Goal: Navigation & Orientation: Find specific page/section

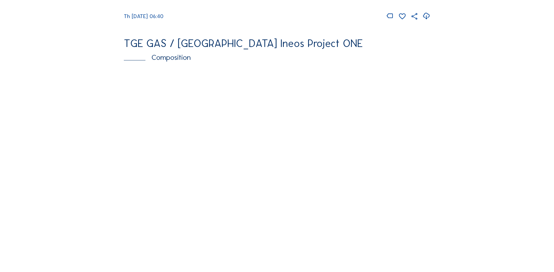
scroll to position [759, 0]
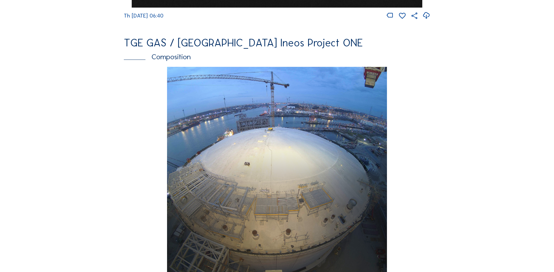
click at [201, 90] on img at bounding box center [276, 176] width 219 height 218
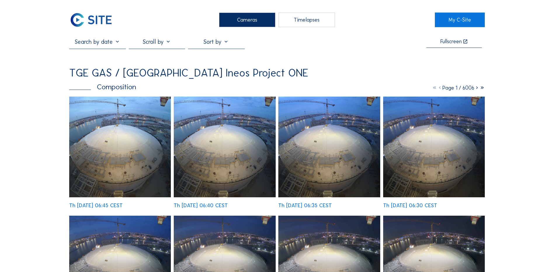
click at [475, 89] on icon at bounding box center [476, 88] width 5 height 6
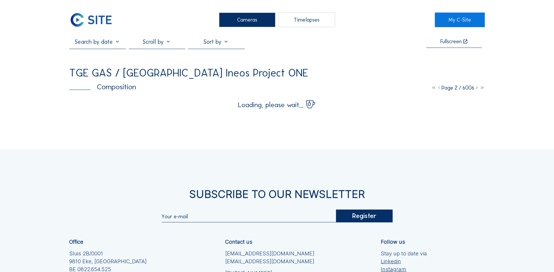
click at [475, 89] on icon at bounding box center [476, 88] width 5 height 6
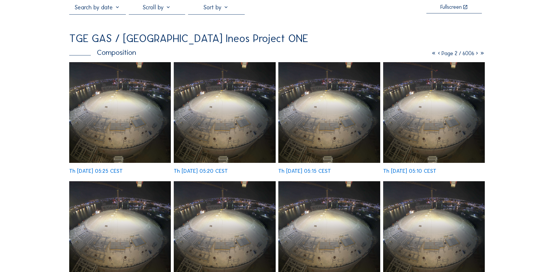
scroll to position [29, 0]
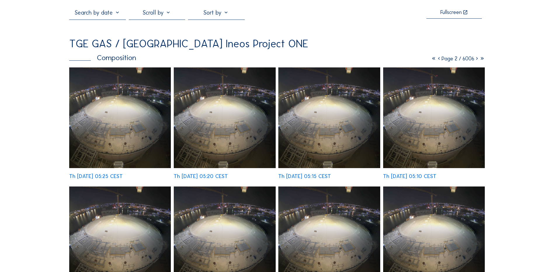
click at [475, 60] on icon at bounding box center [476, 58] width 5 height 6
click at [476, 60] on icon at bounding box center [476, 58] width 5 height 6
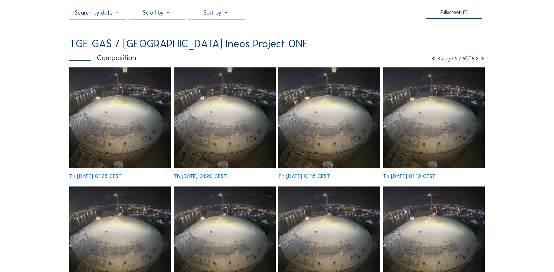
click at [475, 61] on icon at bounding box center [476, 58] width 5 height 6
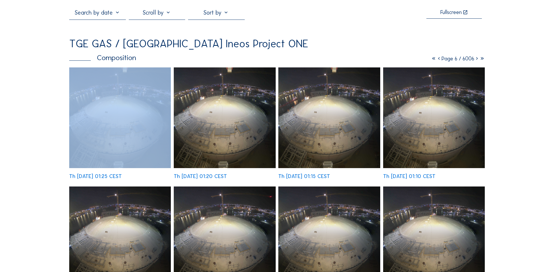
click at [475, 61] on icon at bounding box center [476, 58] width 5 height 6
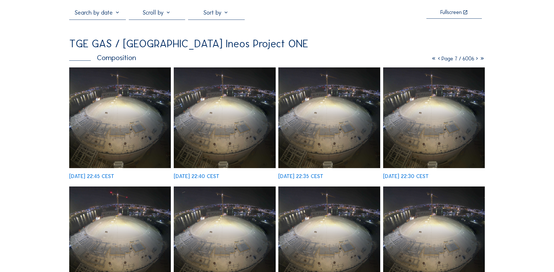
click at [475, 60] on icon at bounding box center [476, 58] width 5 height 6
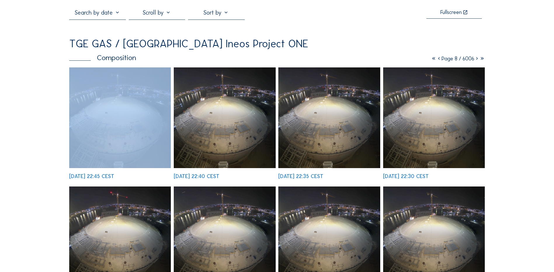
click at [475, 60] on icon at bounding box center [476, 58] width 5 height 6
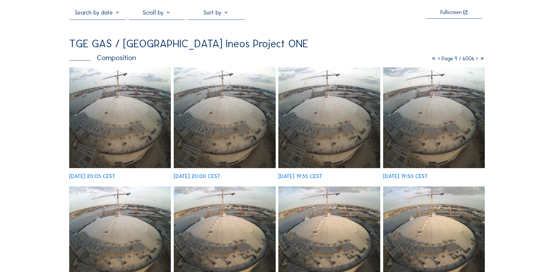
click at [475, 59] on icon at bounding box center [476, 58] width 5 height 6
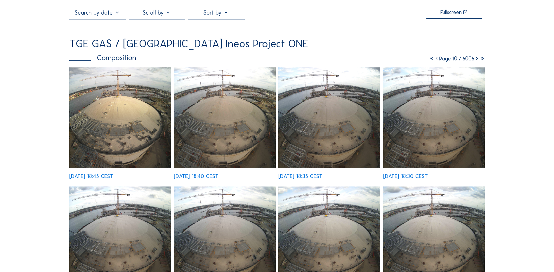
click at [475, 59] on icon at bounding box center [476, 58] width 5 height 6
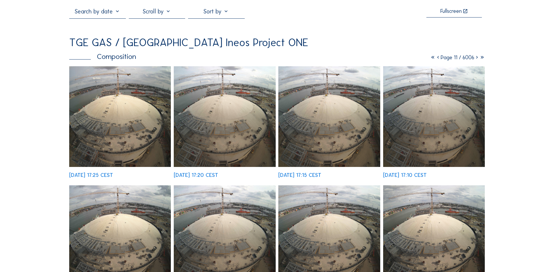
scroll to position [0, 0]
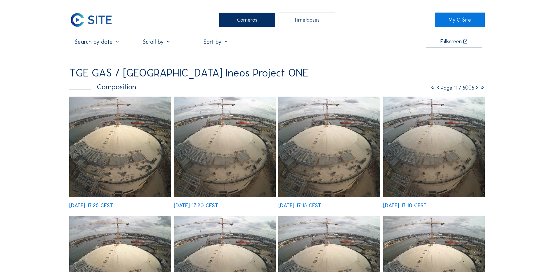
click at [474, 88] on icon at bounding box center [476, 88] width 5 height 6
